Goal: Information Seeking & Learning: Understand process/instructions

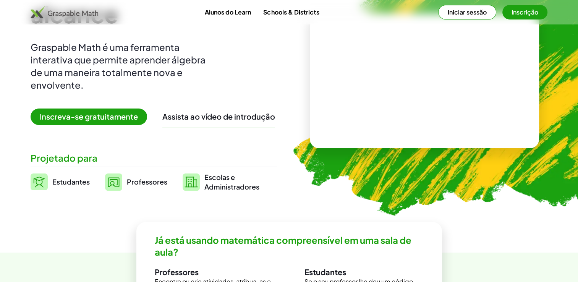
scroll to position [76, 0]
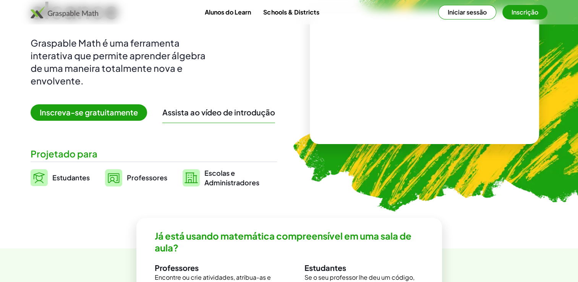
click at [128, 179] on span "Professores" at bounding box center [147, 177] width 41 height 9
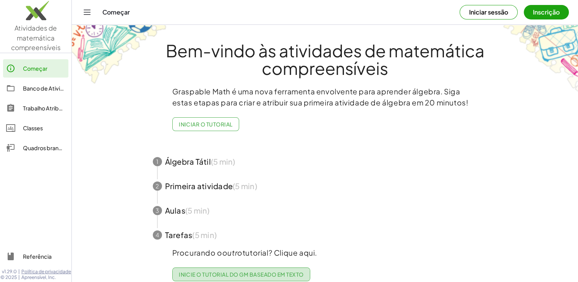
click at [263, 273] on font "Inicie o tutorial do GM baseado em texto" at bounding box center [241, 274] width 125 height 7
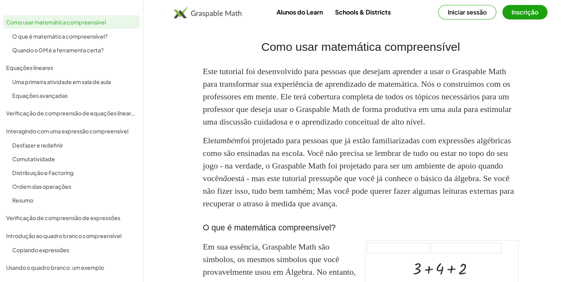
drag, startPoint x: 534, startPoint y: 1, endPoint x: 529, endPoint y: 52, distance: 51.2
drag, startPoint x: 505, startPoint y: 1, endPoint x: 461, endPoint y: 244, distance: 246.6
